Goal: Transaction & Acquisition: Purchase product/service

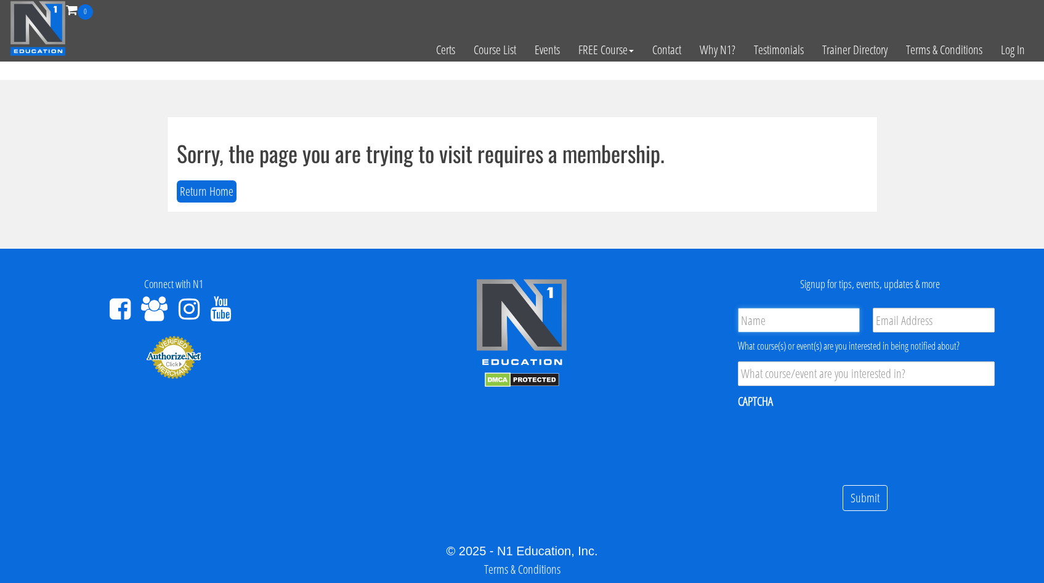
click at [787, 319] on input "Name *" at bounding box center [799, 320] width 122 height 25
type input "Ron van Lamoen"
type input "rjvanlamoen@hotmail.com"
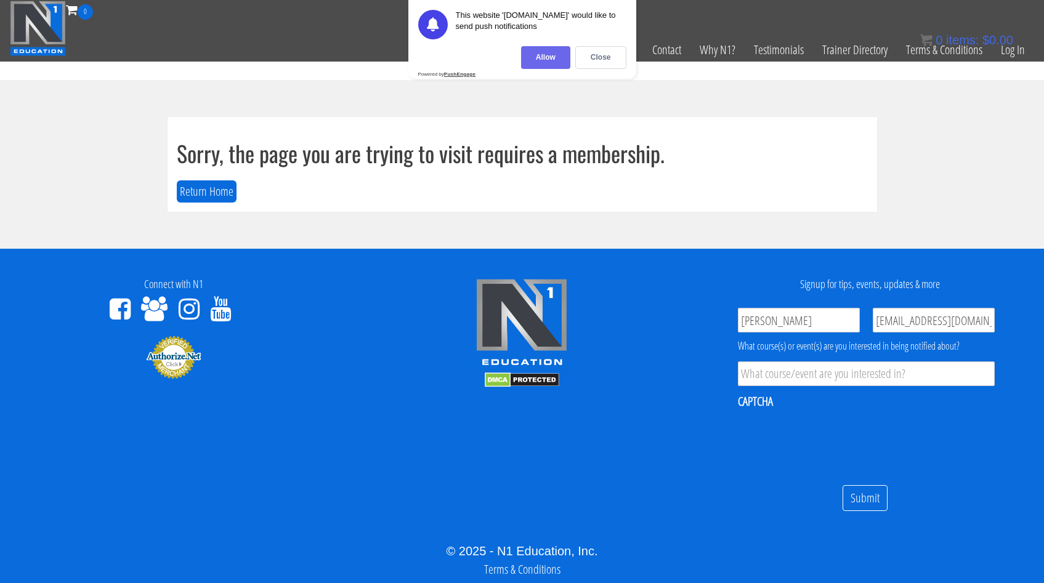
click at [533, 57] on div "Allow" at bounding box center [545, 57] width 49 height 23
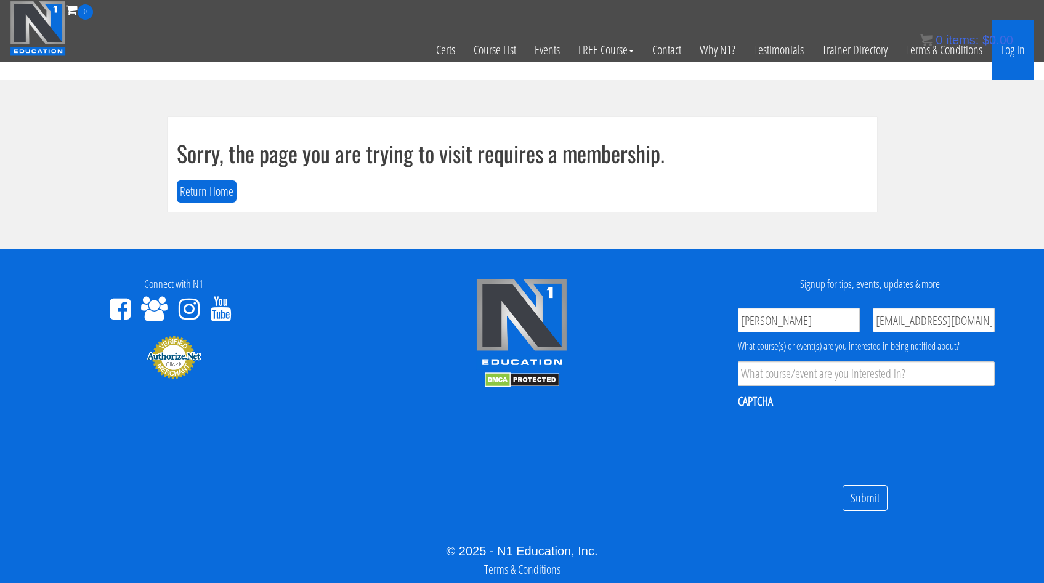
click at [1020, 50] on link "Log In" at bounding box center [1012, 50] width 42 height 60
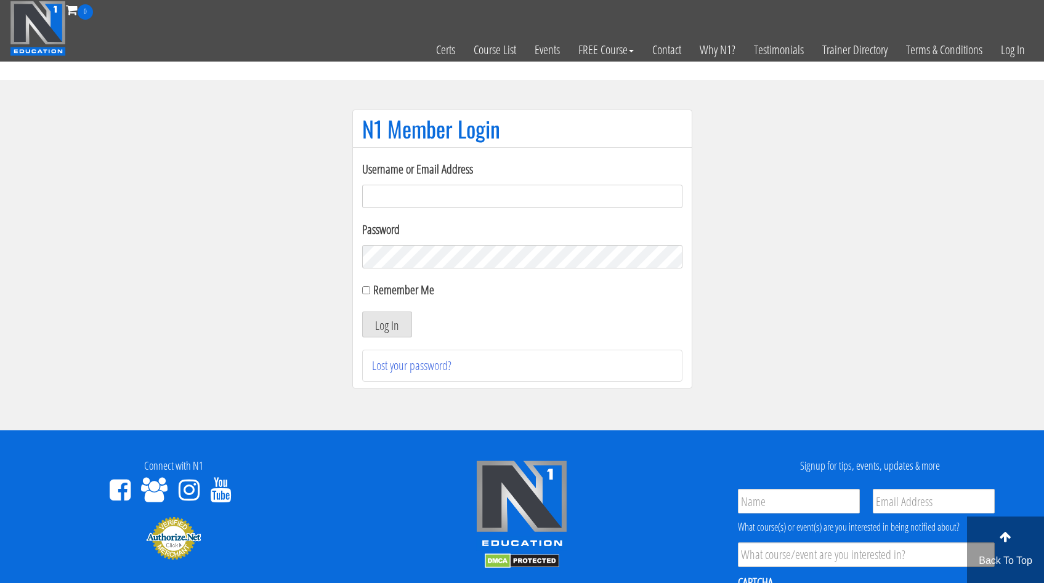
click at [400, 194] on input "Username or Email Address" at bounding box center [522, 196] width 320 height 23
type input "rjvanlamoen@hotmail.com"
click at [363, 290] on input "Remember Me" at bounding box center [366, 290] width 8 height 8
checkbox input "true"
click at [362, 312] on button "Log In" at bounding box center [387, 325] width 50 height 26
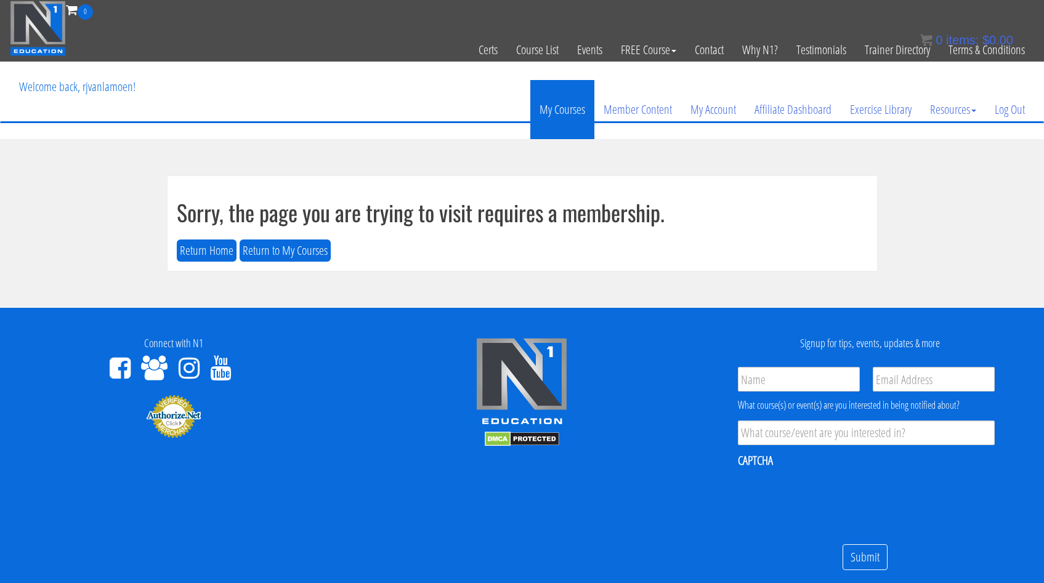
click at [564, 107] on link "My Courses" at bounding box center [562, 109] width 64 height 59
click at [204, 251] on button "Return Home" at bounding box center [207, 250] width 60 height 23
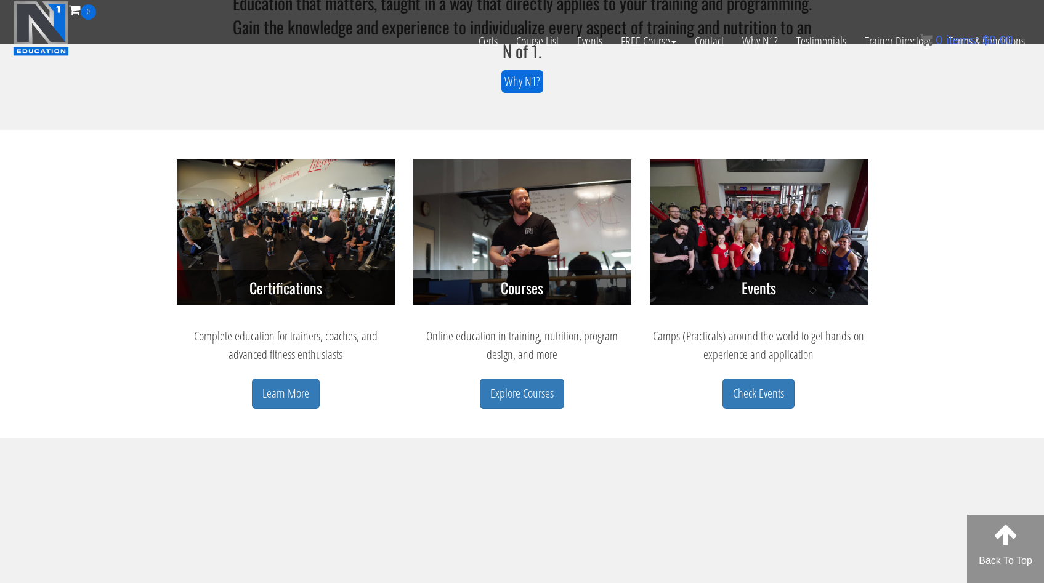
scroll to position [496, 0]
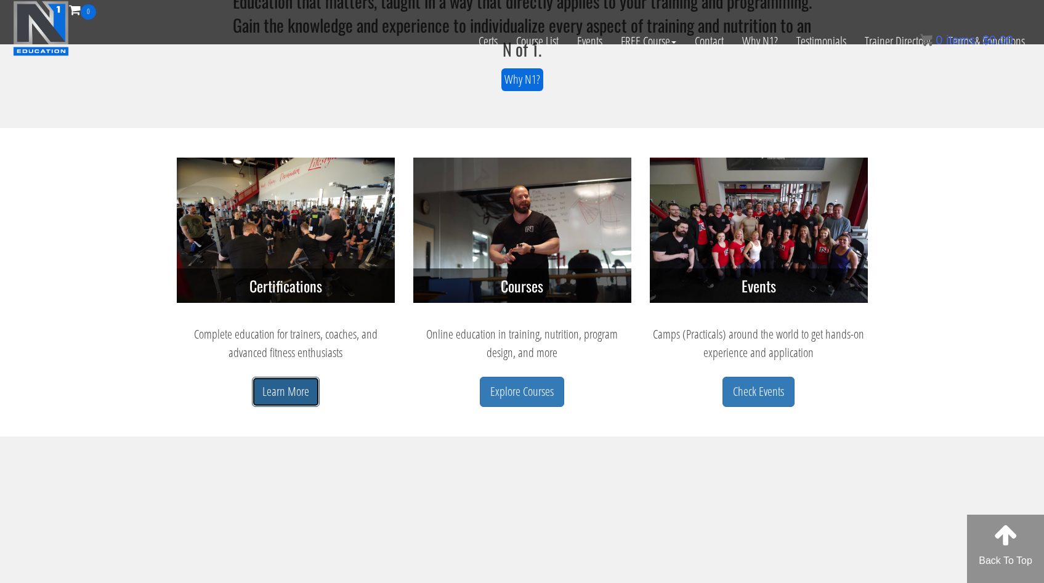
click at [290, 389] on link "Learn More" at bounding box center [286, 392] width 68 height 30
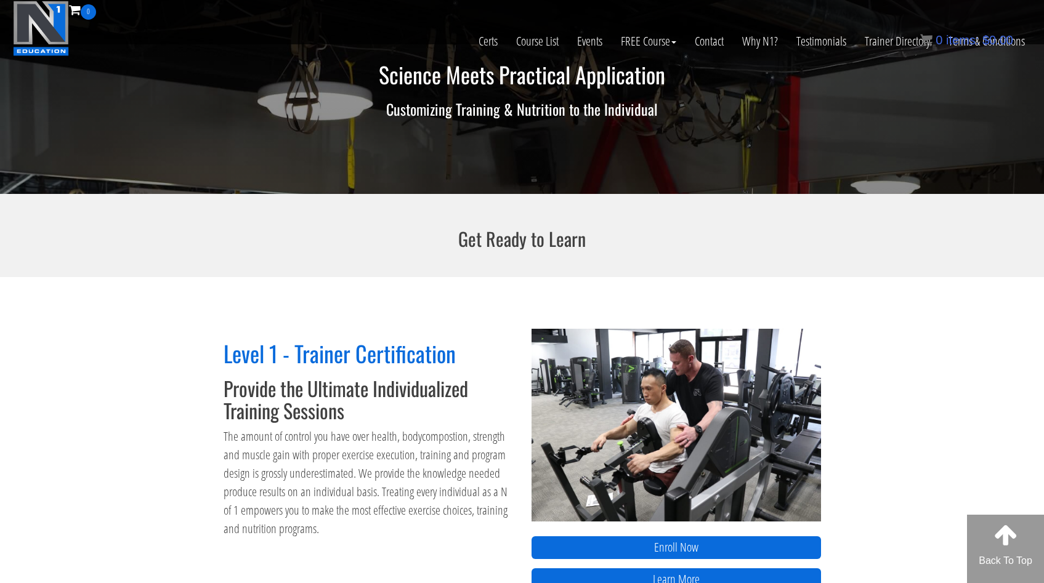
scroll to position [374, 0]
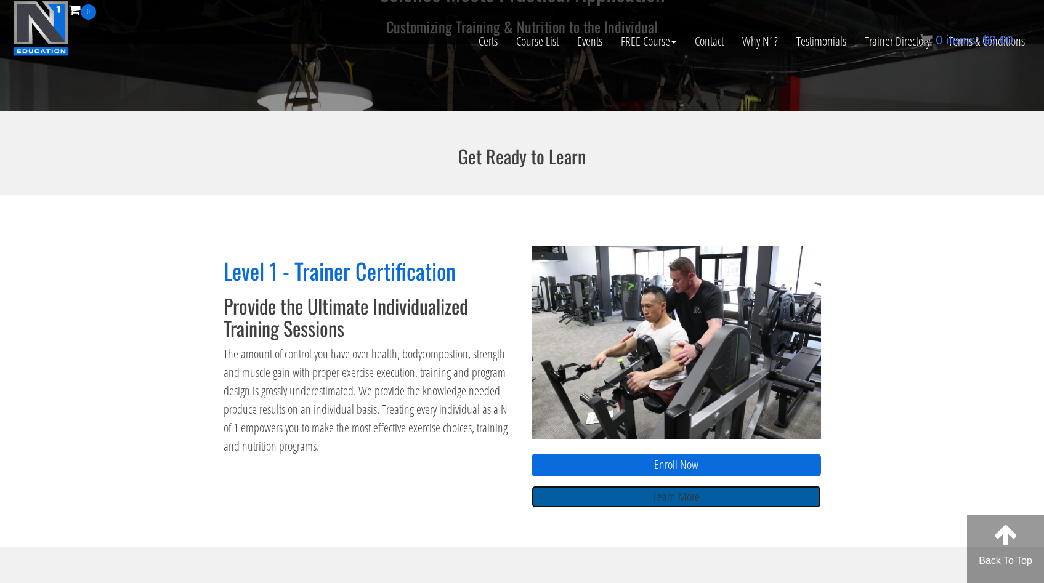
click at [654, 494] on link "Learn More" at bounding box center [675, 497] width 289 height 23
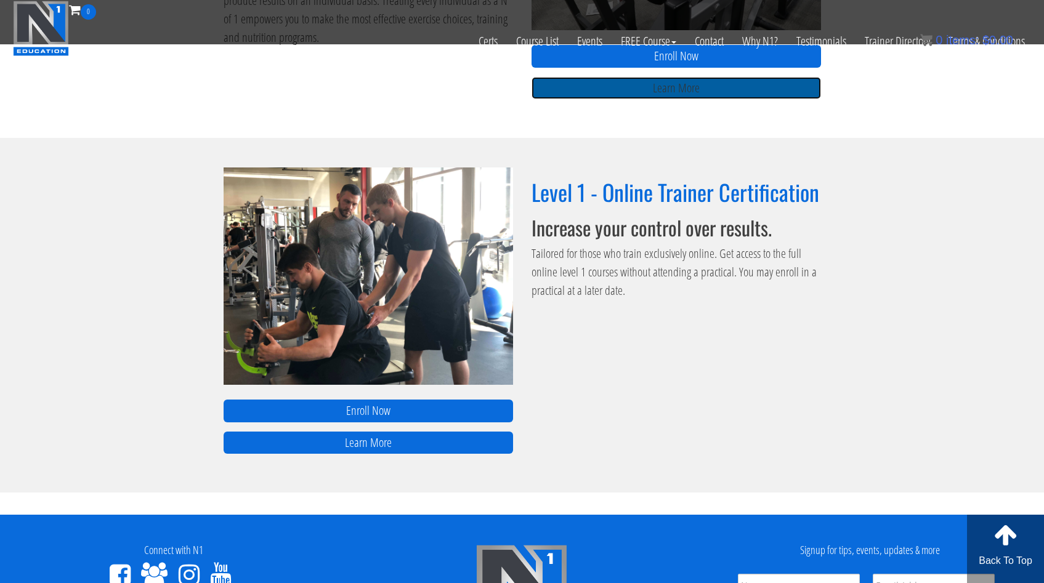
scroll to position [783, 0]
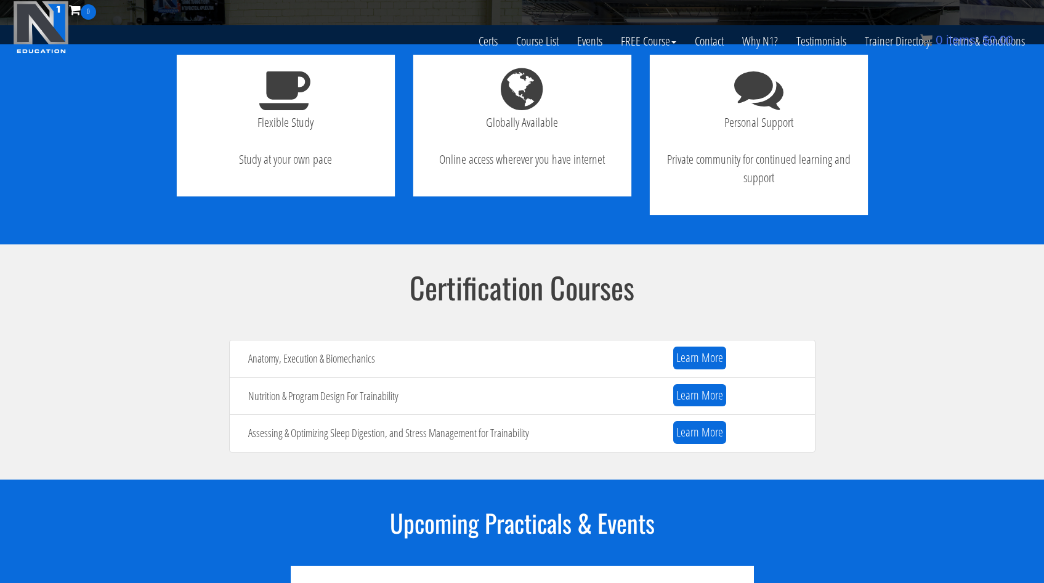
scroll to position [1157, 0]
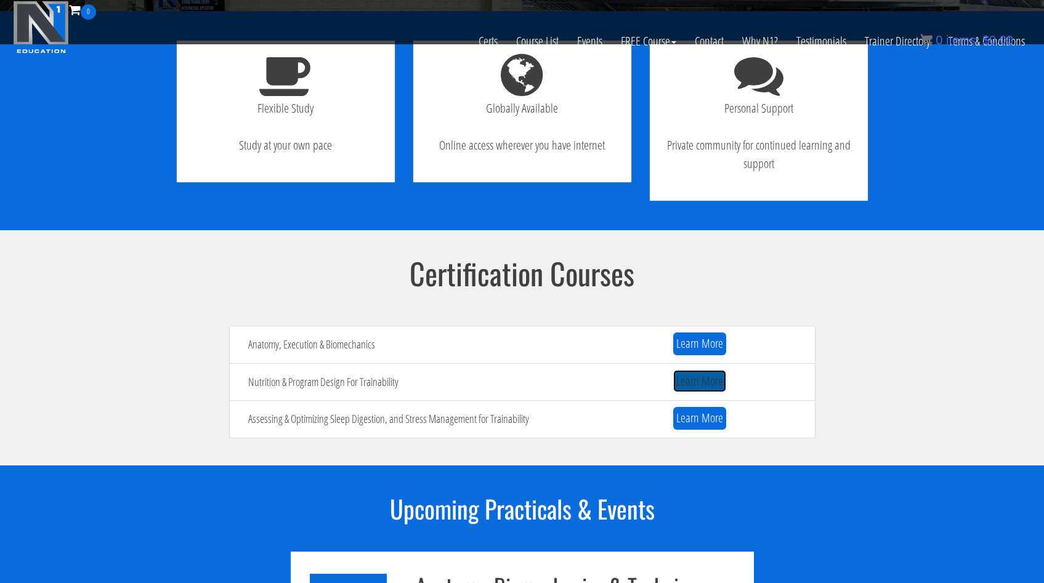
click at [683, 382] on link "Learn More" at bounding box center [699, 381] width 53 height 23
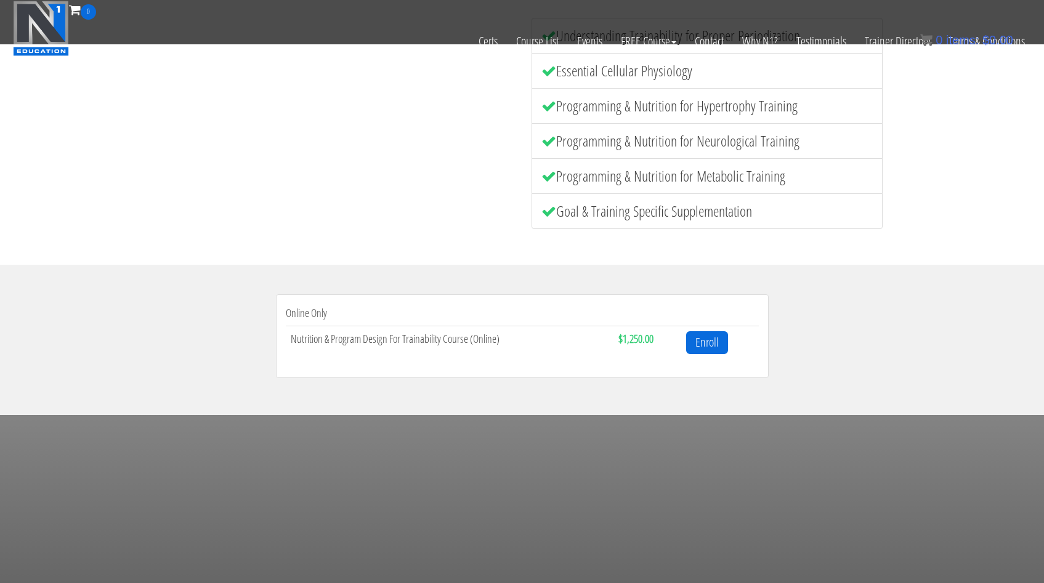
scroll to position [261, 0]
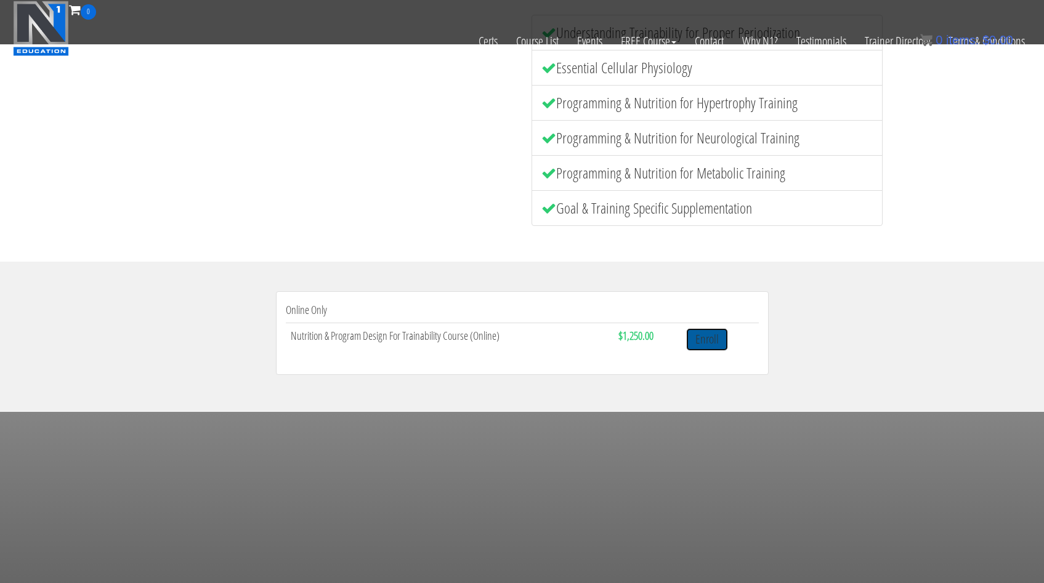
click at [706, 339] on link "Enroll" at bounding box center [707, 339] width 42 height 23
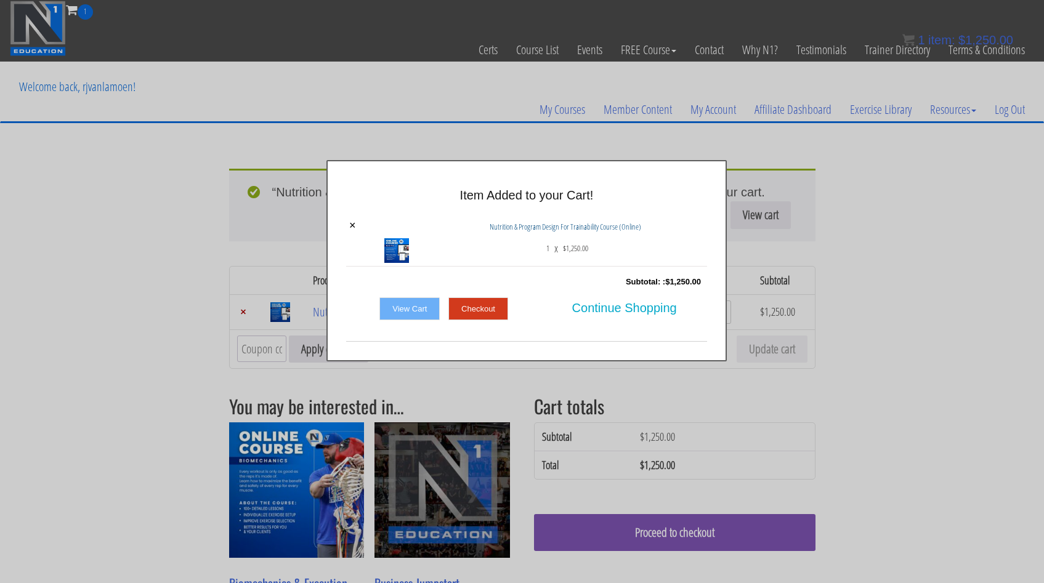
click at [410, 305] on link "View Cart" at bounding box center [409, 308] width 60 height 23
